Goal: Navigation & Orientation: Understand site structure

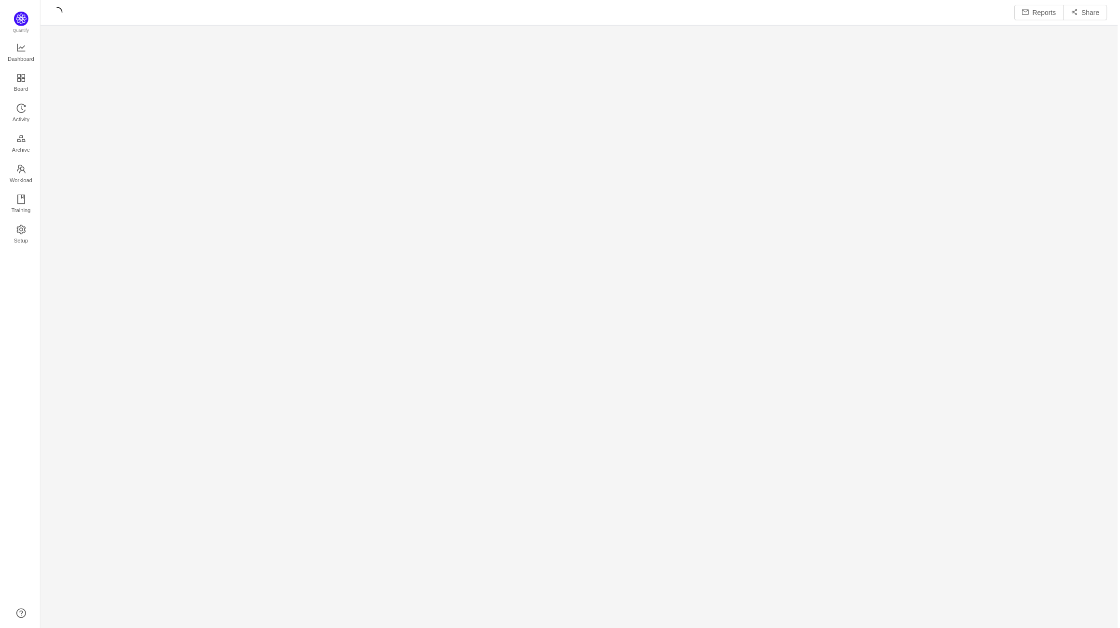
scroll to position [616, 1060]
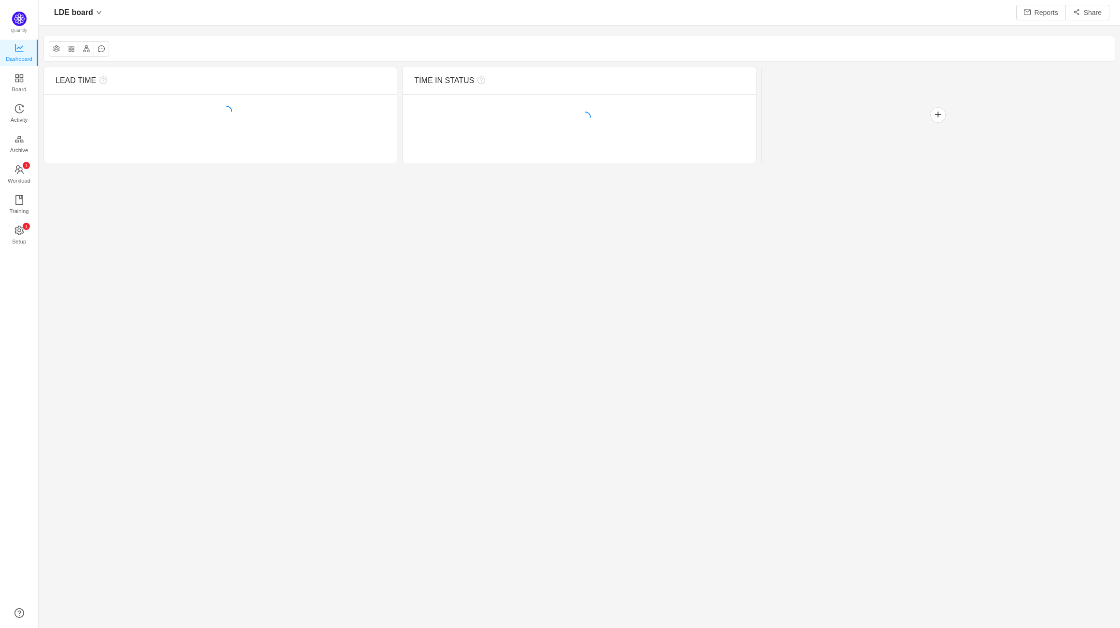
scroll to position [613, 1060]
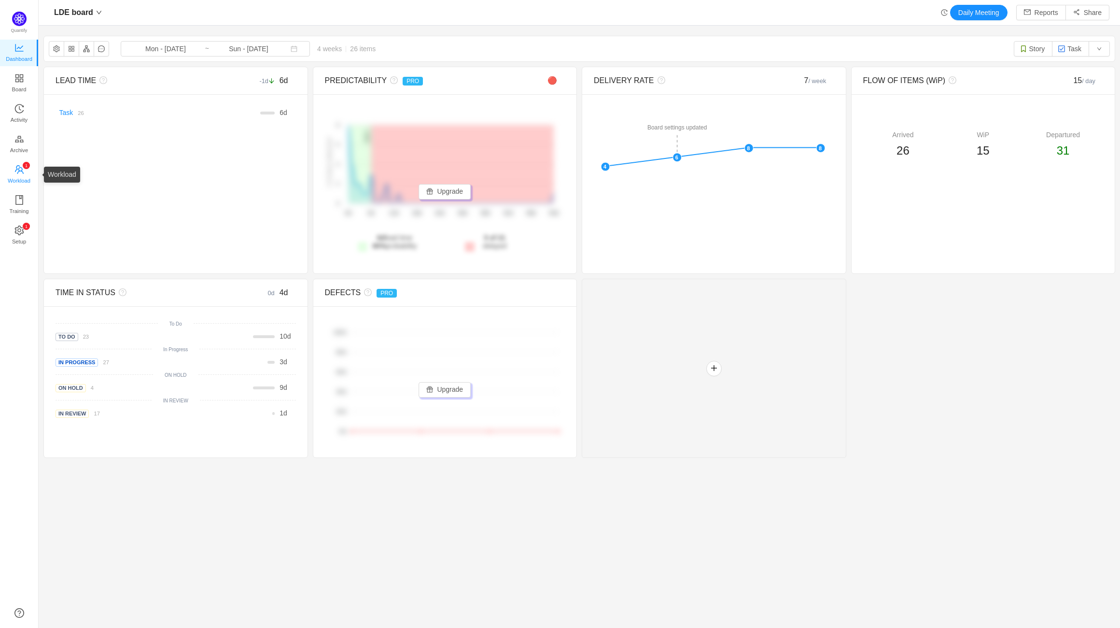
click at [22, 183] on span "Workload" at bounding box center [19, 180] width 23 height 19
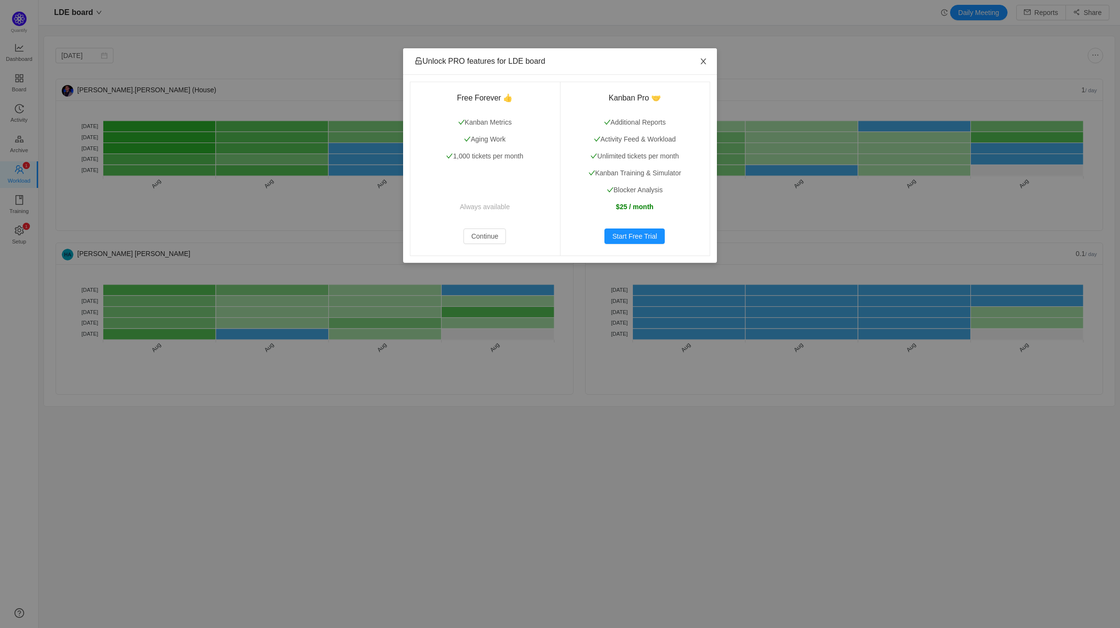
click at [698, 62] on span "Close" at bounding box center [703, 61] width 27 height 27
click at [703, 68] on span "Close" at bounding box center [703, 61] width 27 height 27
click at [484, 242] on button "Continue" at bounding box center [484, 235] width 42 height 15
click at [485, 237] on button "Continue" at bounding box center [484, 235] width 42 height 15
click at [700, 61] on icon "icon: close" at bounding box center [704, 61] width 8 height 8
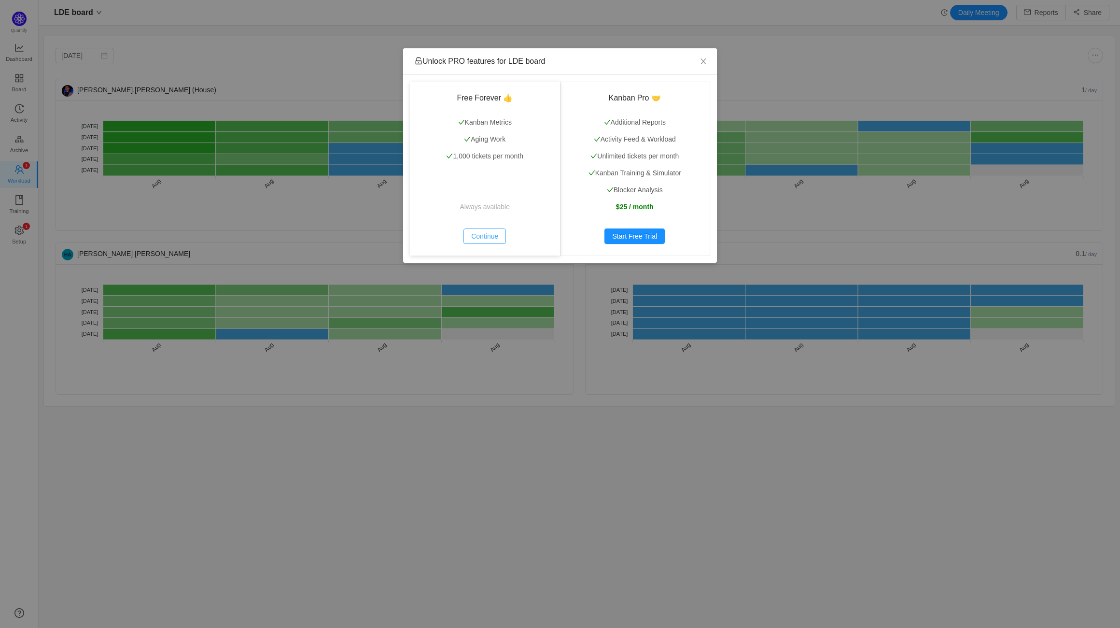
click at [489, 237] on button "Continue" at bounding box center [484, 235] width 42 height 15
click at [701, 61] on icon "icon: close" at bounding box center [704, 61] width 8 height 8
click at [501, 238] on button "Continue" at bounding box center [484, 235] width 42 height 15
click at [708, 65] on span "Close" at bounding box center [703, 61] width 27 height 27
click at [496, 237] on button "Continue" at bounding box center [484, 235] width 42 height 15
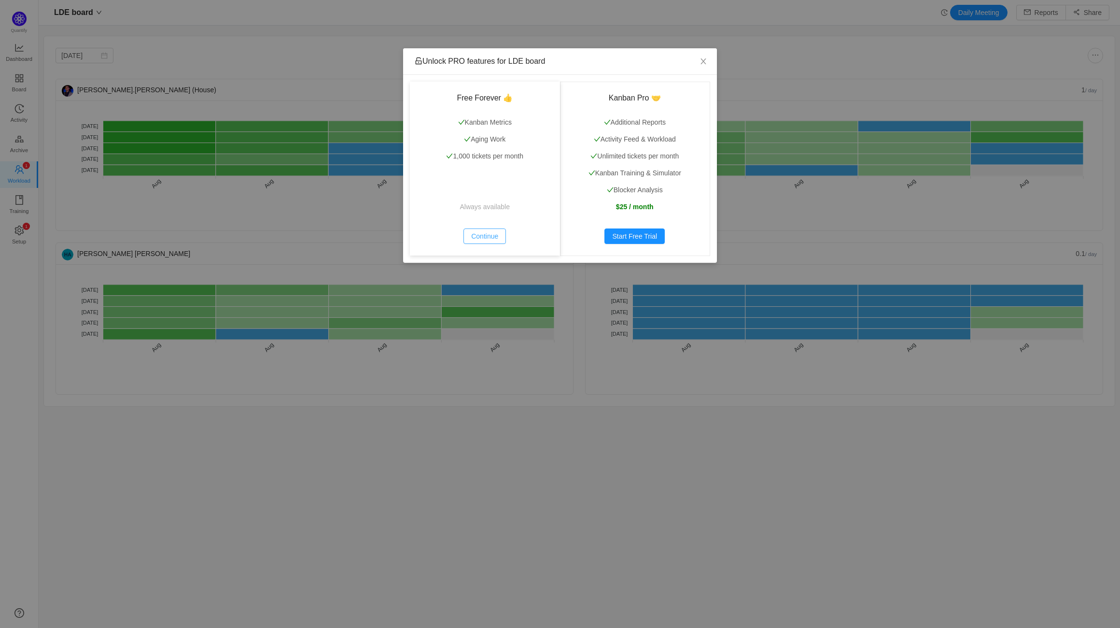
click at [498, 240] on button "Continue" at bounding box center [484, 235] width 42 height 15
click at [478, 235] on button "Continue" at bounding box center [484, 235] width 42 height 15
click at [703, 62] on icon "icon: close" at bounding box center [704, 61] width 8 height 8
click at [495, 235] on button "Continue" at bounding box center [484, 235] width 42 height 15
click at [701, 61] on icon "icon: close" at bounding box center [704, 61] width 8 height 8
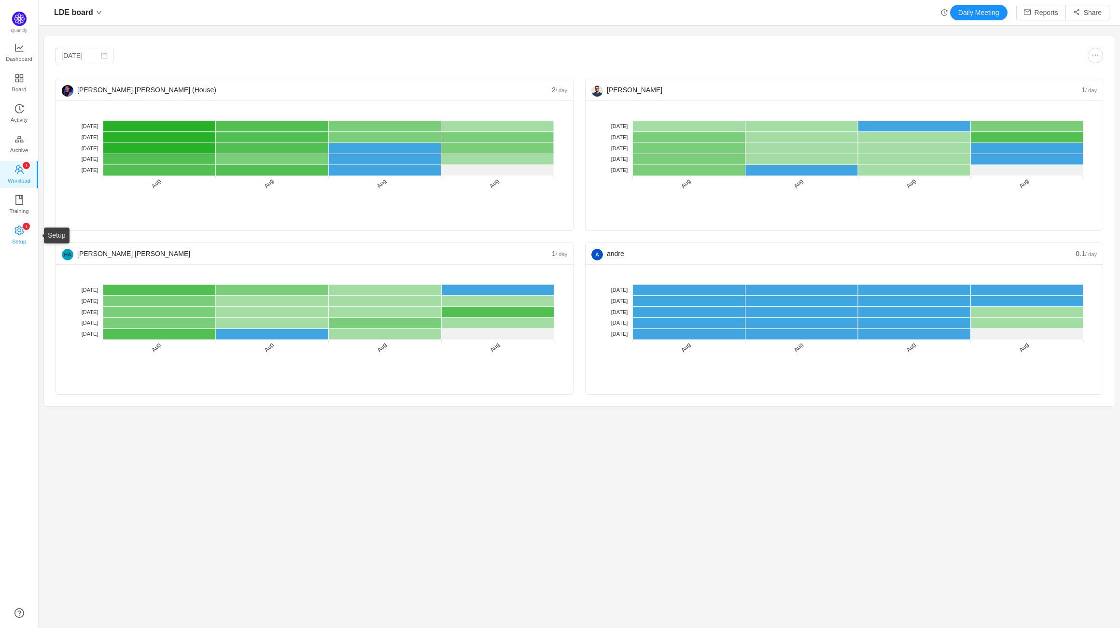
click at [18, 225] on icon "icon: setting" at bounding box center [19, 230] width 10 height 10
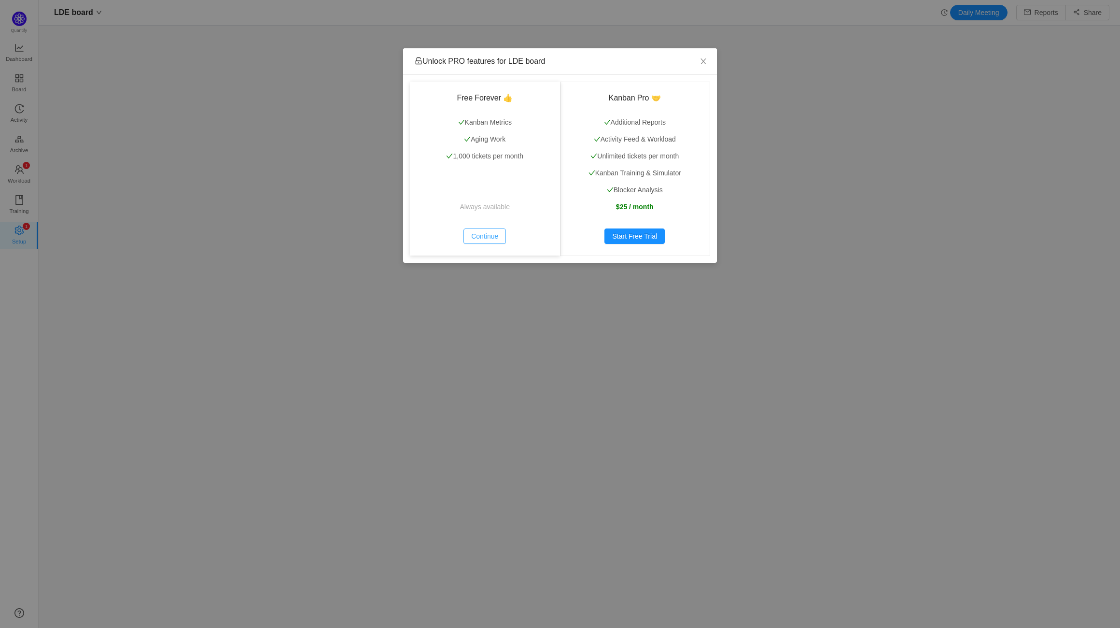
click at [485, 239] on button "Continue" at bounding box center [484, 235] width 42 height 15
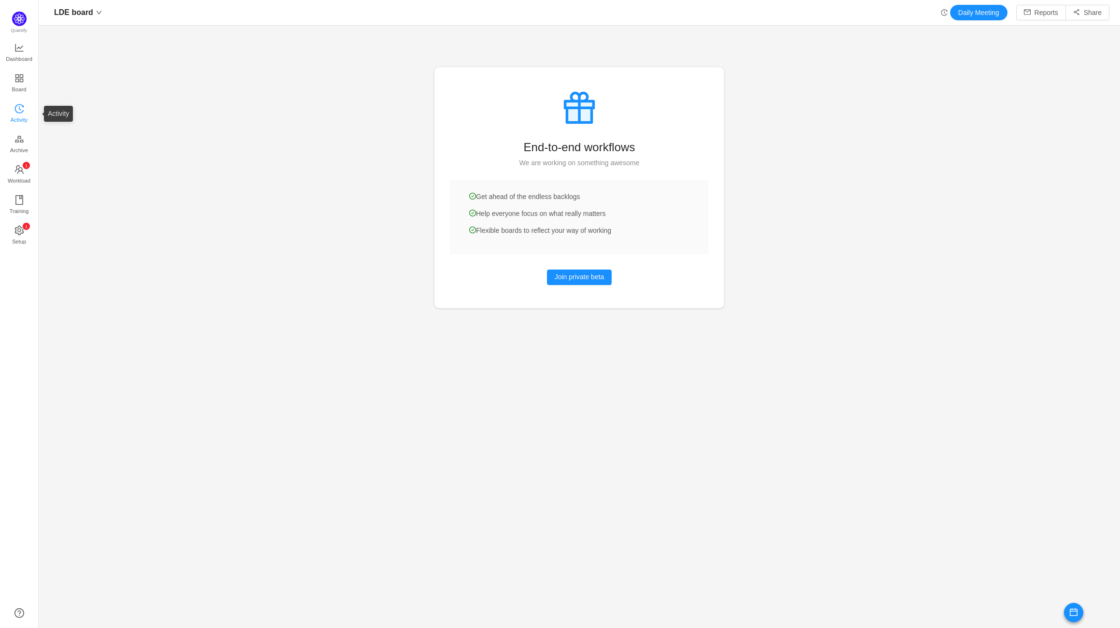
click at [14, 105] on icon "icon: history" at bounding box center [19, 109] width 10 height 10
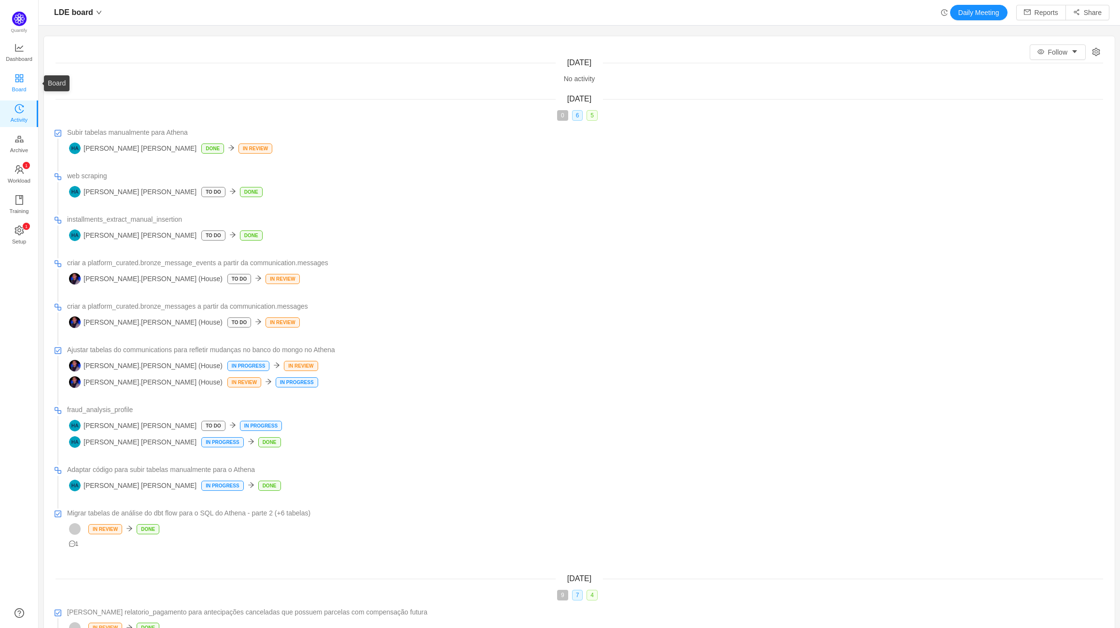
click at [15, 87] on span "Board" at bounding box center [19, 89] width 14 height 19
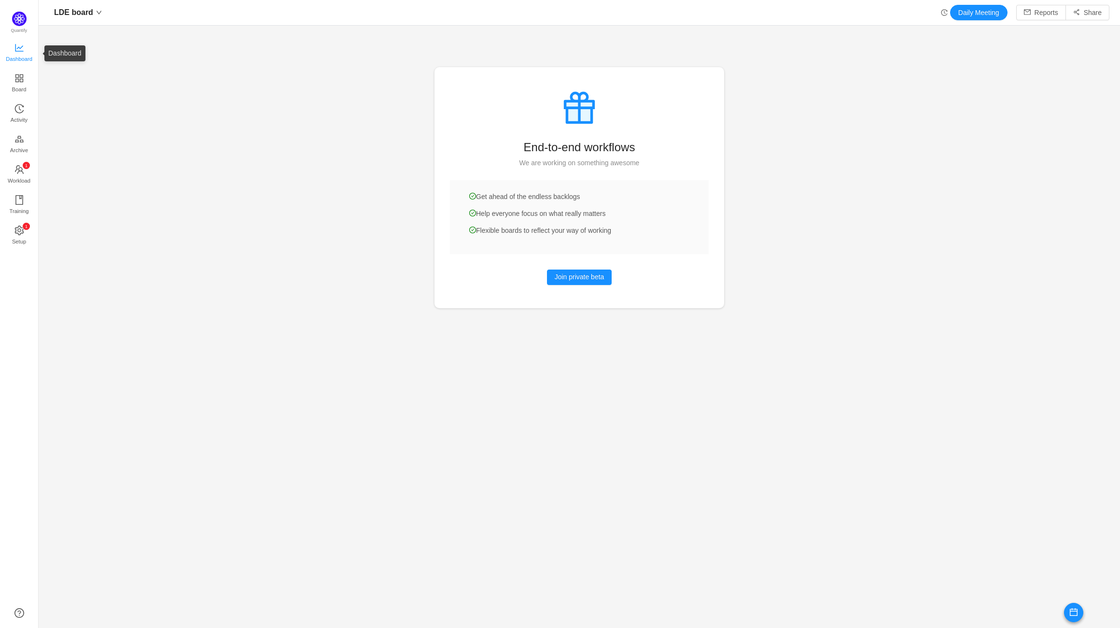
click at [20, 51] on span "Dashboard" at bounding box center [19, 58] width 27 height 19
